Goal: Navigation & Orientation: Find specific page/section

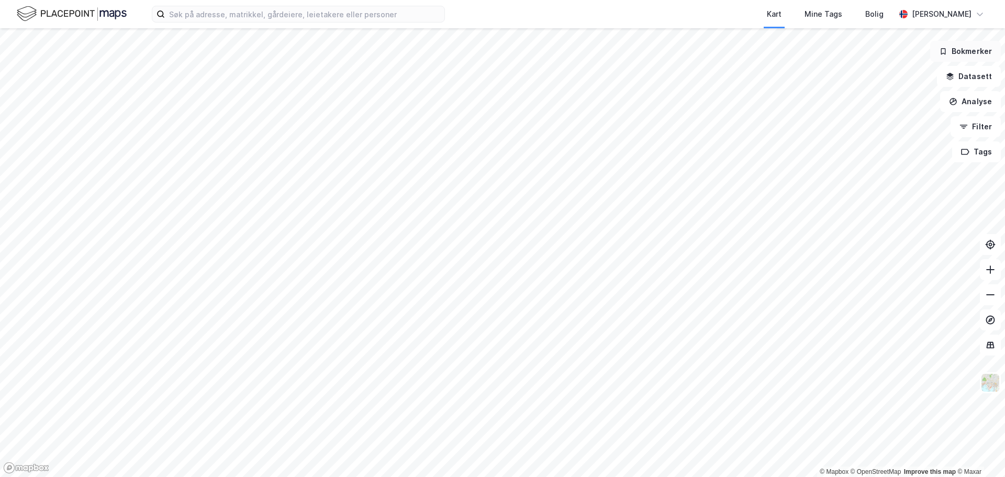
click at [962, 54] on button "Bokmerker" at bounding box center [965, 51] width 71 height 21
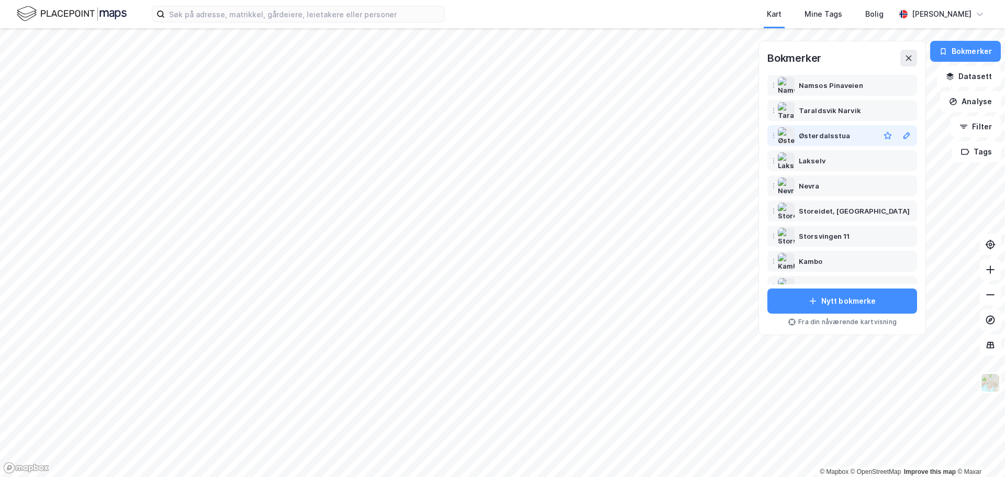
click at [821, 137] on div "Østerdalsstua" at bounding box center [824, 135] width 51 height 13
